Goal: Book appointment/travel/reservation

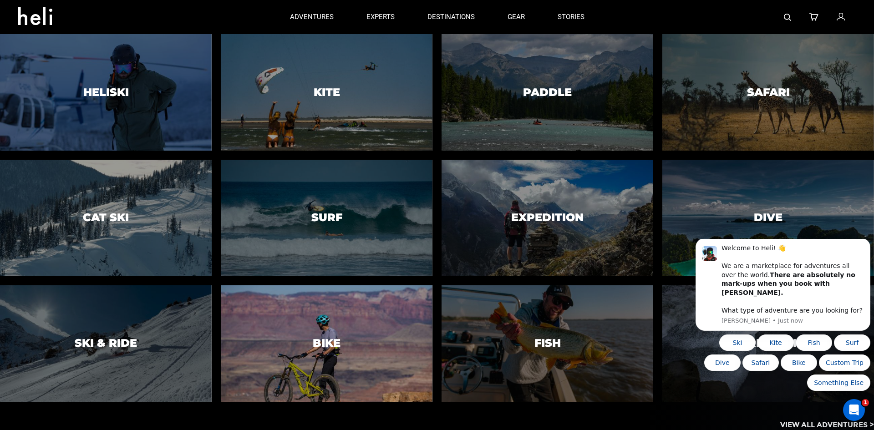
click at [317, 332] on div at bounding box center [326, 343] width 216 height 119
